Goal: Task Accomplishment & Management: Use online tool/utility

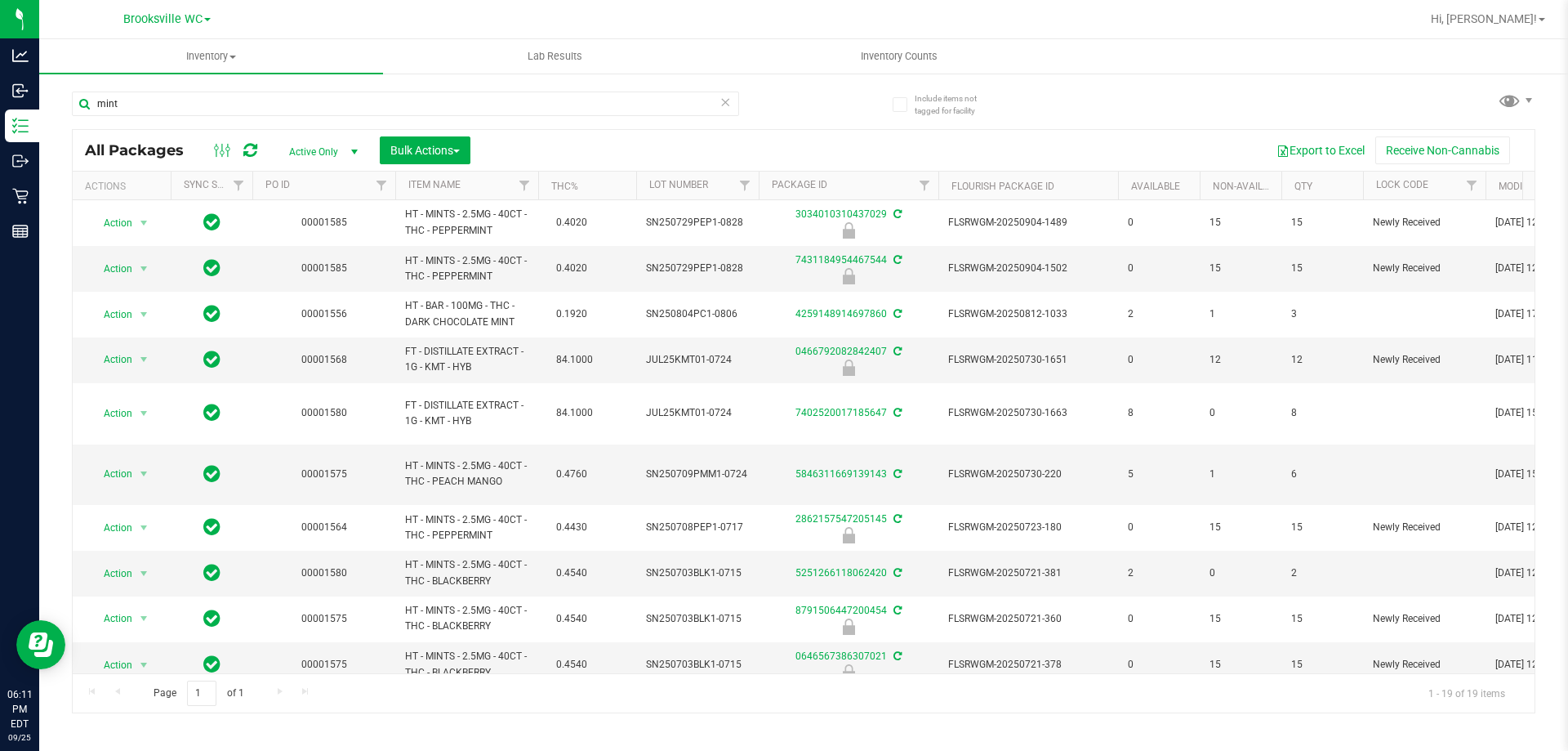
scroll to position [407, 0]
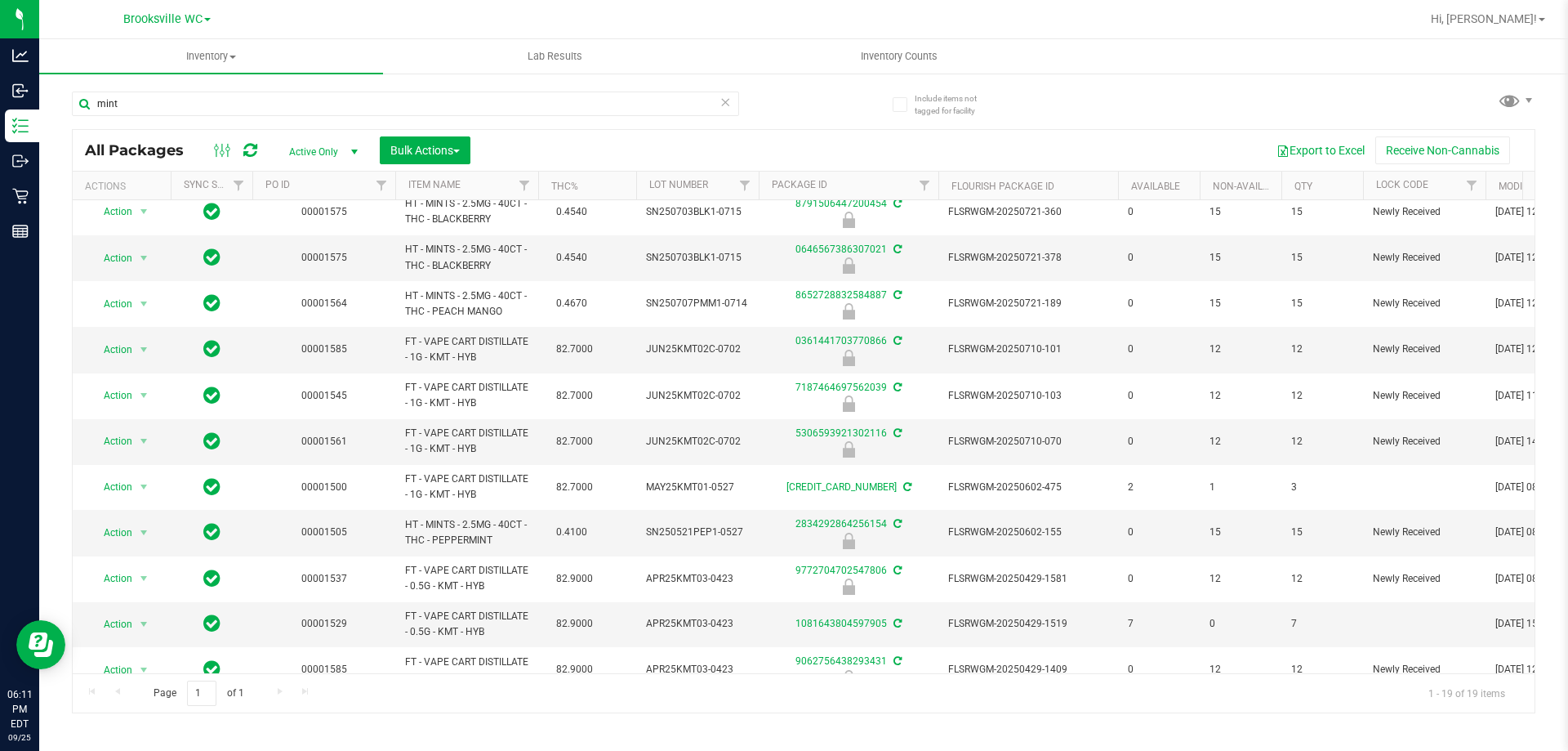
click at [803, 140] on div "Export to Excel Receive Non-Cannabis" at bounding box center [1002, 150] width 1039 height 28
click at [793, 106] on div "mint" at bounding box center [438, 103] width 732 height 52
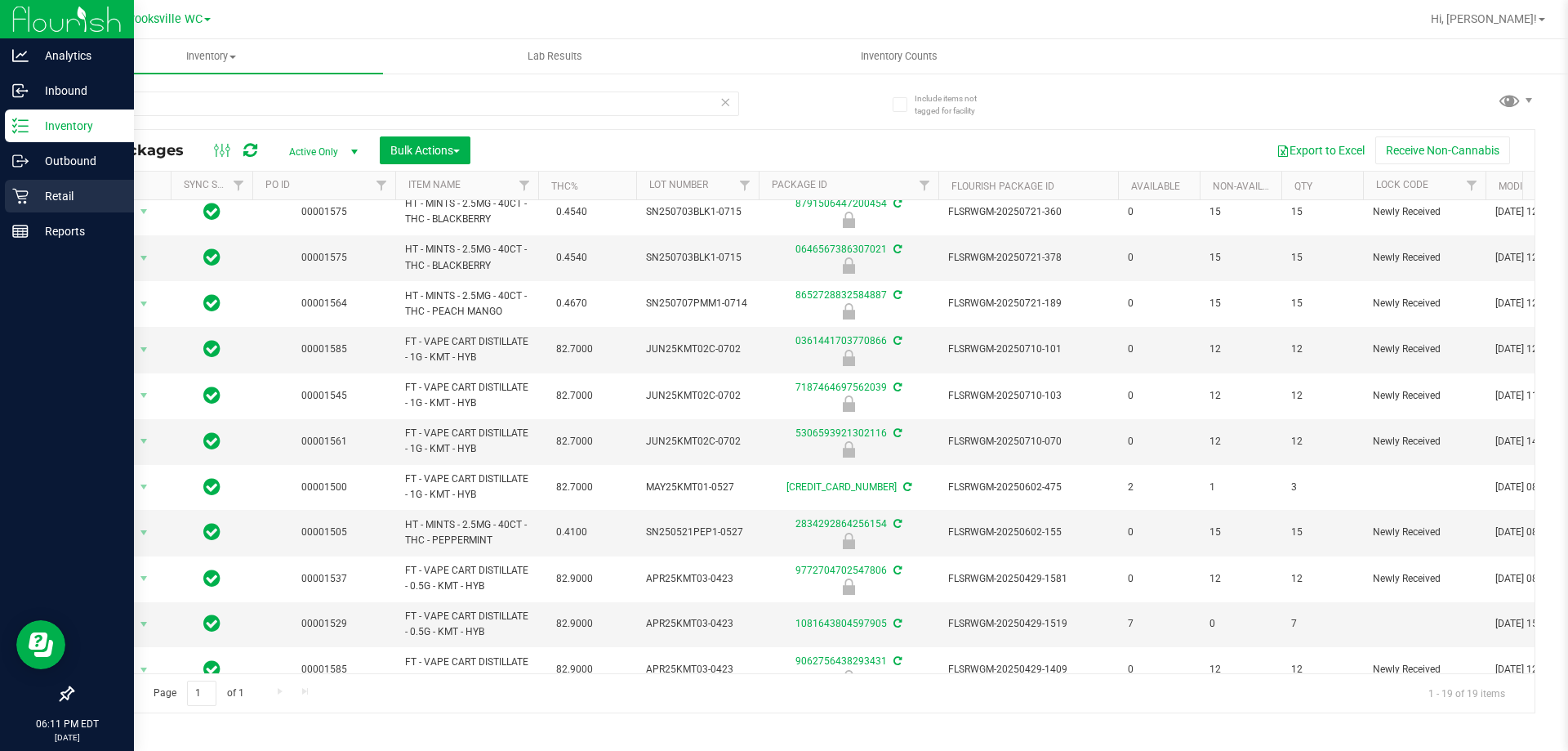
click at [30, 208] on div "Retail" at bounding box center [69, 195] width 129 height 33
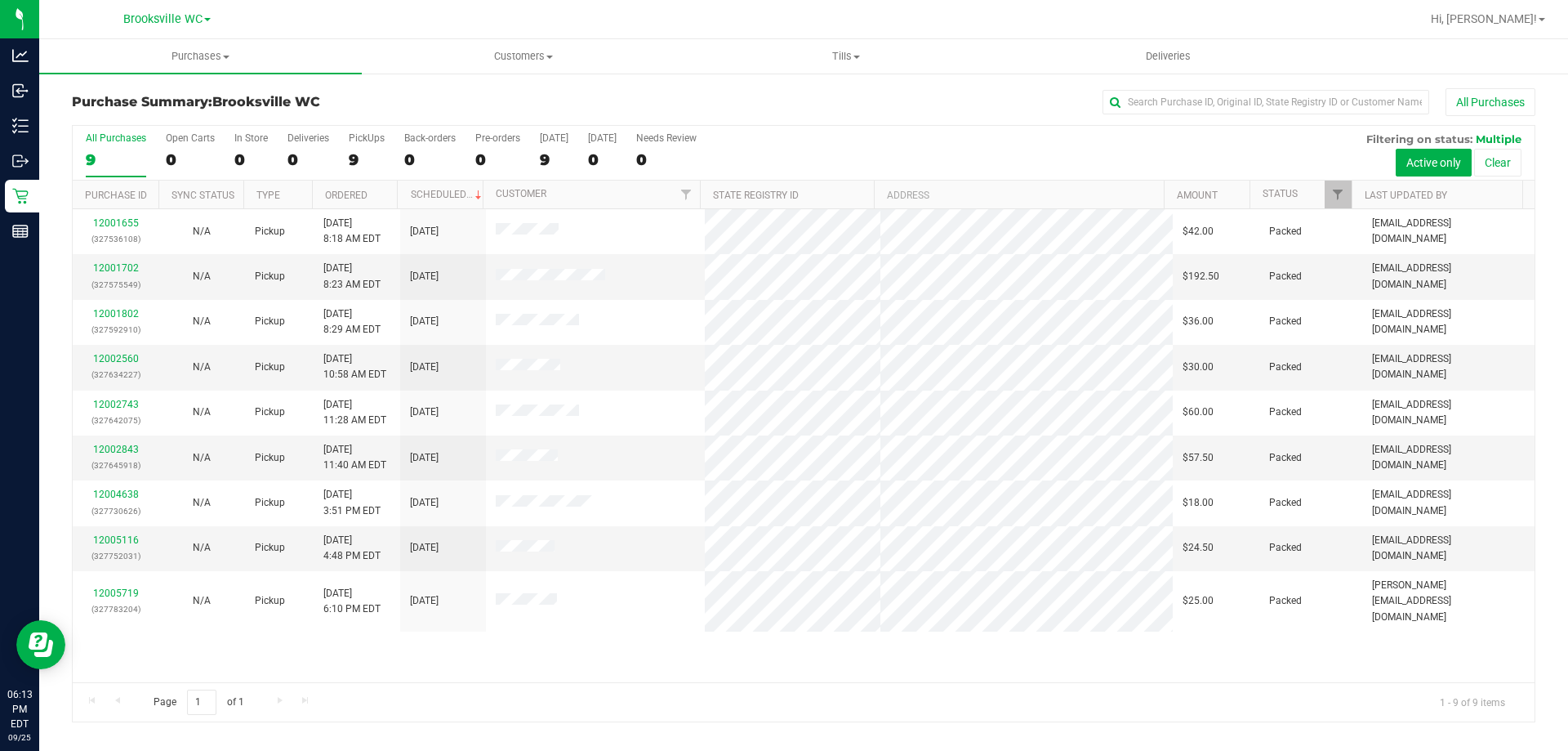
click at [1024, 660] on div "12001655 (327536108) N/A Pickup [DATE] 8:18 AM EDT 9/25/2025 $42.00 Packed [EMA…" at bounding box center [803, 446] width 1462 height 473
click at [184, 55] on span "Purchases" at bounding box center [200, 56] width 322 height 15
click at [182, 113] on li "Fulfillment" at bounding box center [200, 118] width 322 height 20
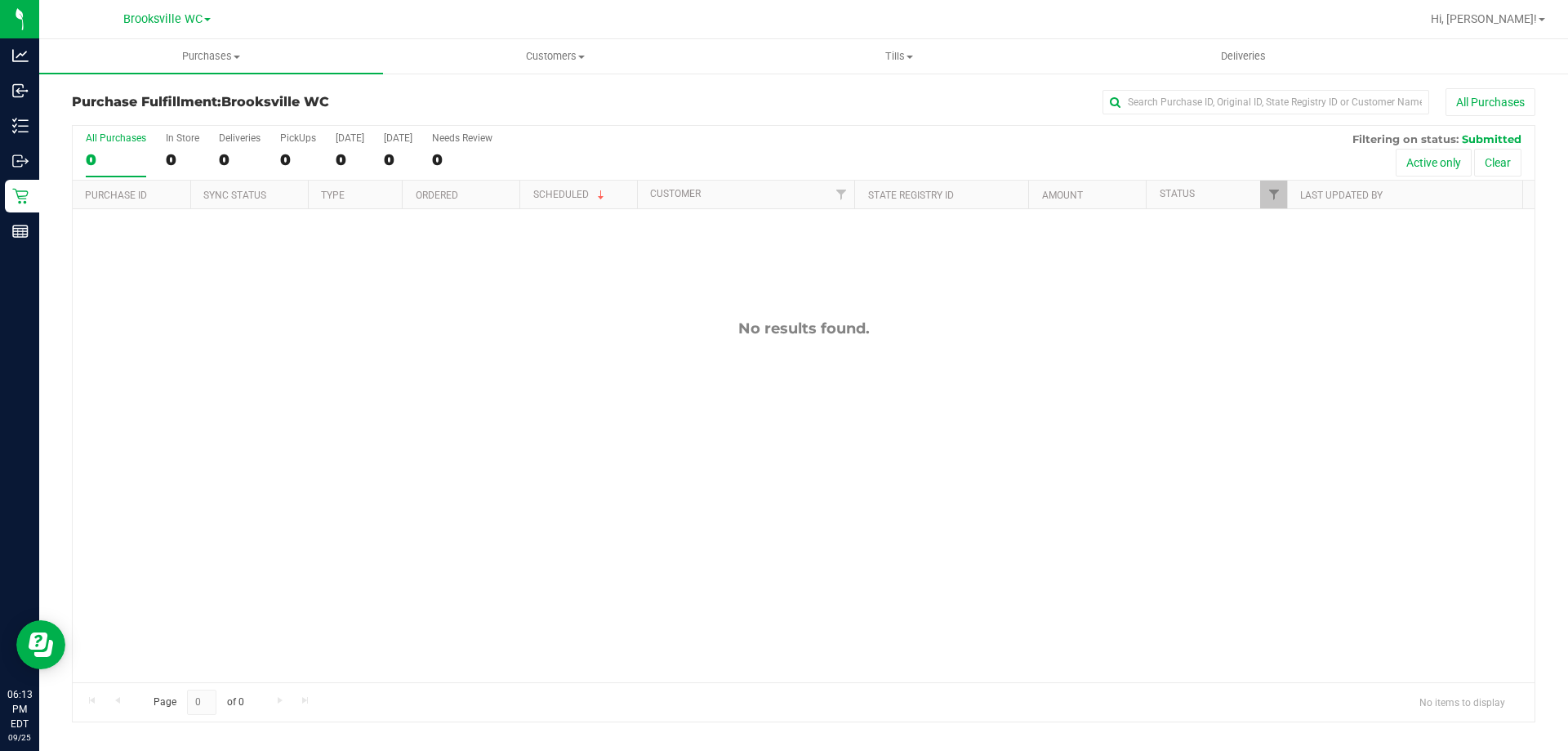
click at [733, 132] on div "All Purchases 0 In Store 0 Deliveries 0 PickUps 0 [DATE] 0 [DATE] 0 Needs Revie…" at bounding box center [803, 133] width 1462 height 13
click at [732, 106] on div "All Purchases" at bounding box center [1047, 102] width 976 height 28
click at [742, 156] on div "All Purchases 0 In Store 0 Deliveries 0 PickUps 0 [DATE] 0 [DATE] 0 Needs Revie…" at bounding box center [803, 153] width 1462 height 55
click at [732, 112] on div "All Purchases" at bounding box center [1047, 102] width 976 height 28
click at [301, 59] on span "Purchases" at bounding box center [211, 56] width 344 height 15
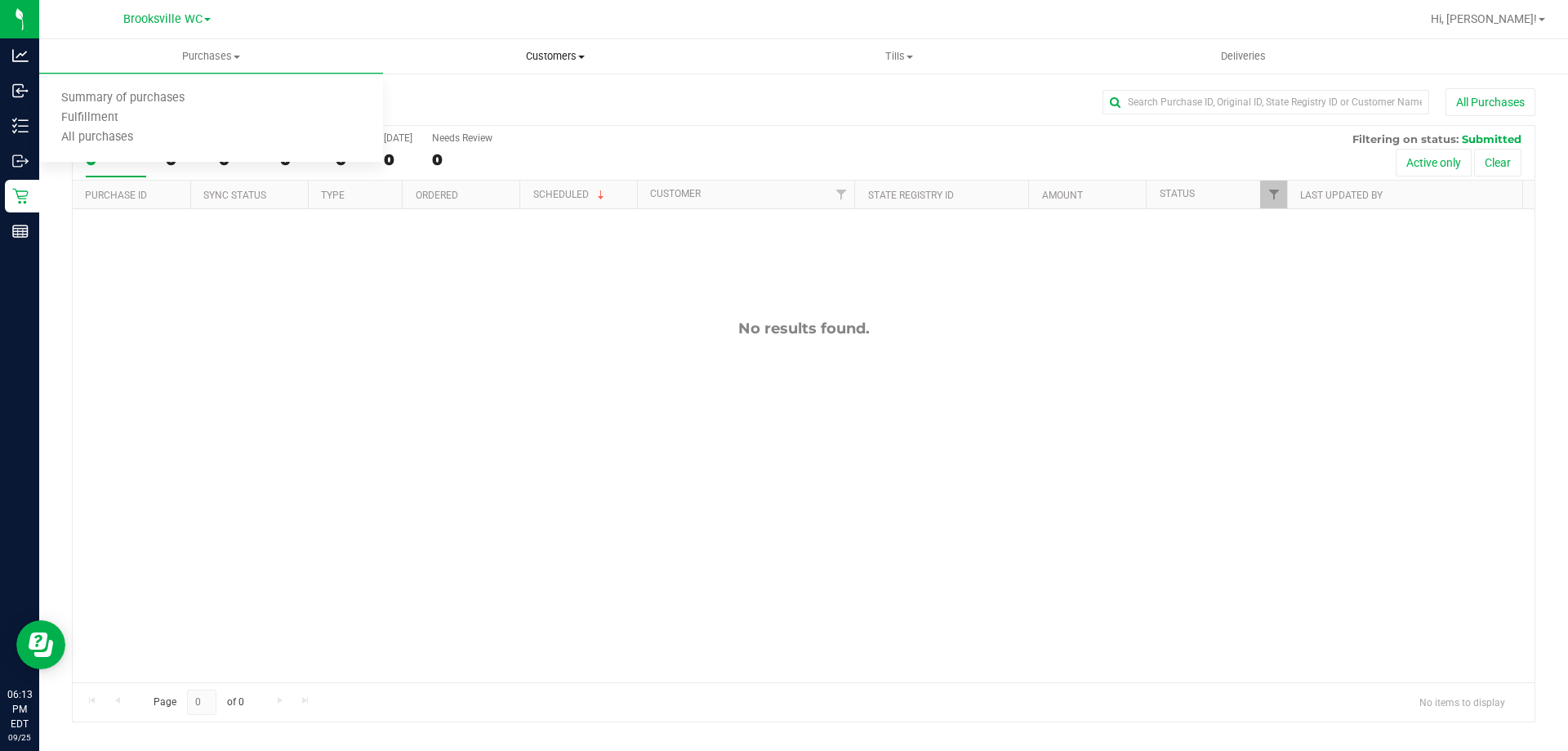
drag, startPoint x: 429, startPoint y: 24, endPoint x: 512, endPoint y: 66, distance: 93.0
click at [429, 24] on div at bounding box center [856, 19] width 1128 height 32
click at [681, 25] on div at bounding box center [856, 19] width 1128 height 32
click at [693, 67] on uib-tab-heading "Customers All customers Add a new customer All physicians" at bounding box center [555, 56] width 342 height 33
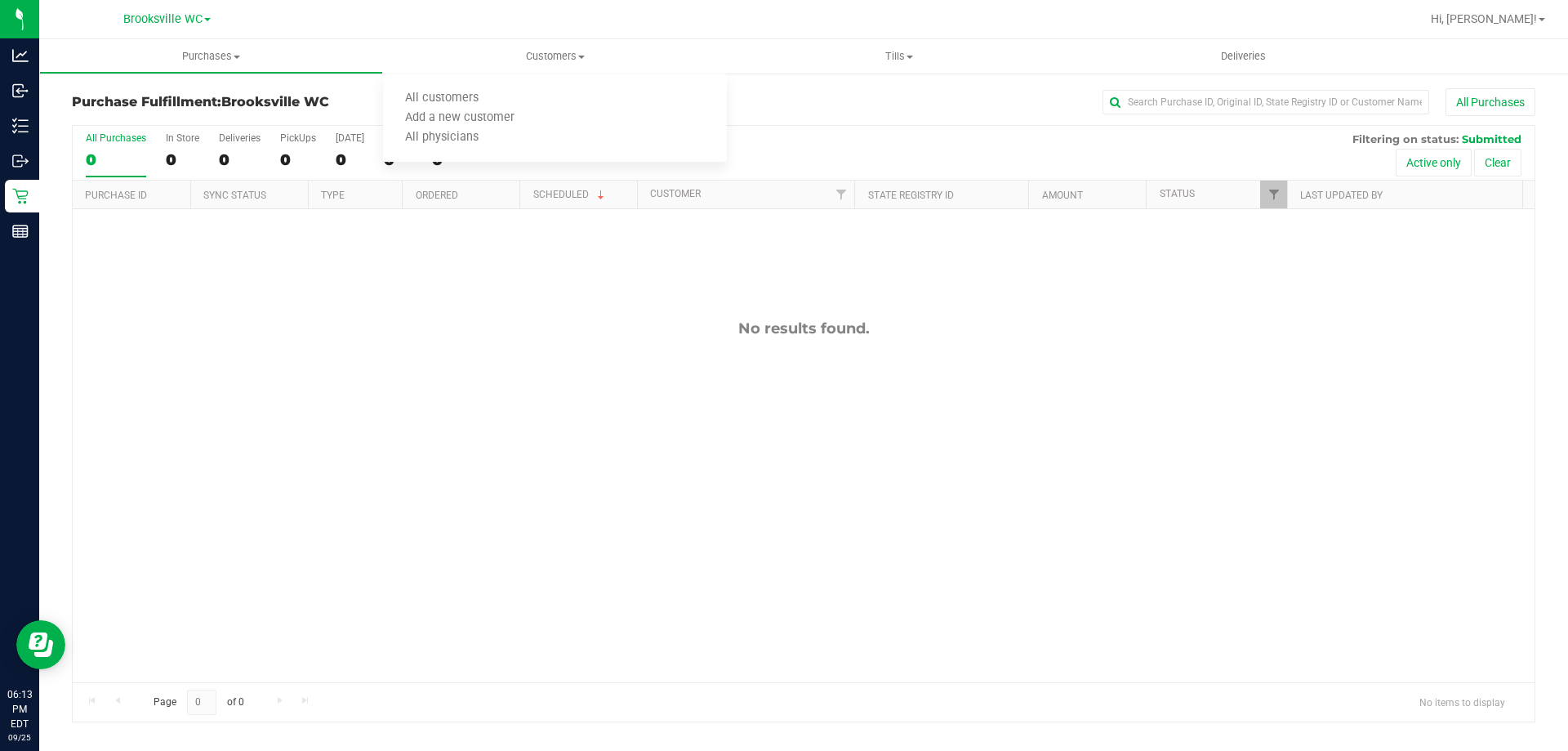
click at [716, 27] on div at bounding box center [856, 19] width 1128 height 32
click at [355, 26] on div at bounding box center [856, 19] width 1128 height 32
click at [214, 58] on span "Purchases" at bounding box center [211, 56] width 342 height 15
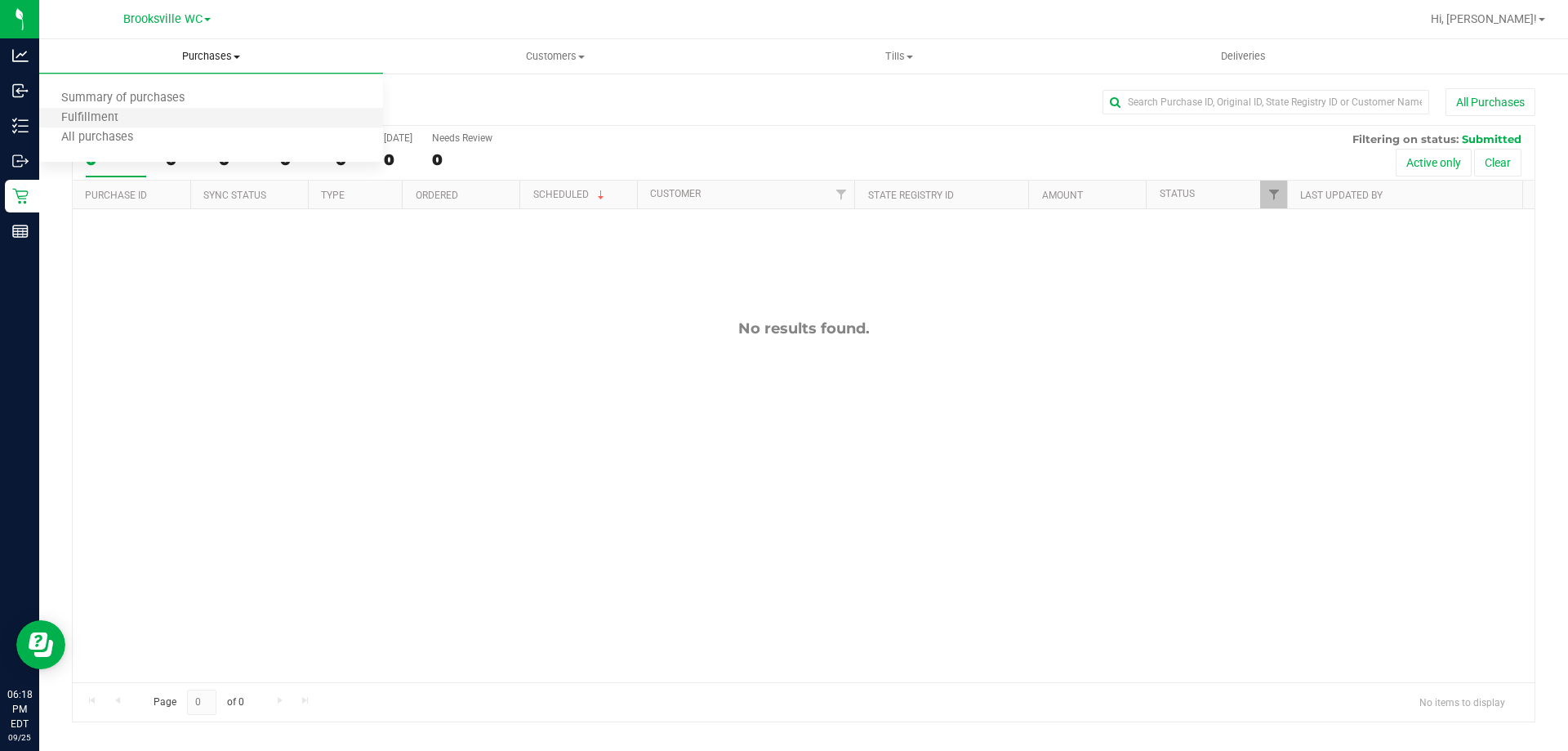
click at [191, 113] on li "Fulfillment" at bounding box center [211, 118] width 344 height 20
click at [1441, 55] on ul "Purchases Summary of purchases Fulfillment All purchases Customers All customer…" at bounding box center [823, 57] width 1568 height 35
click at [205, 62] on span "Purchases" at bounding box center [211, 56] width 344 height 15
click at [172, 111] on li "Fulfillment" at bounding box center [211, 118] width 344 height 20
click at [663, 9] on div at bounding box center [856, 19] width 1128 height 32
